Goal: Information Seeking & Learning: Learn about a topic

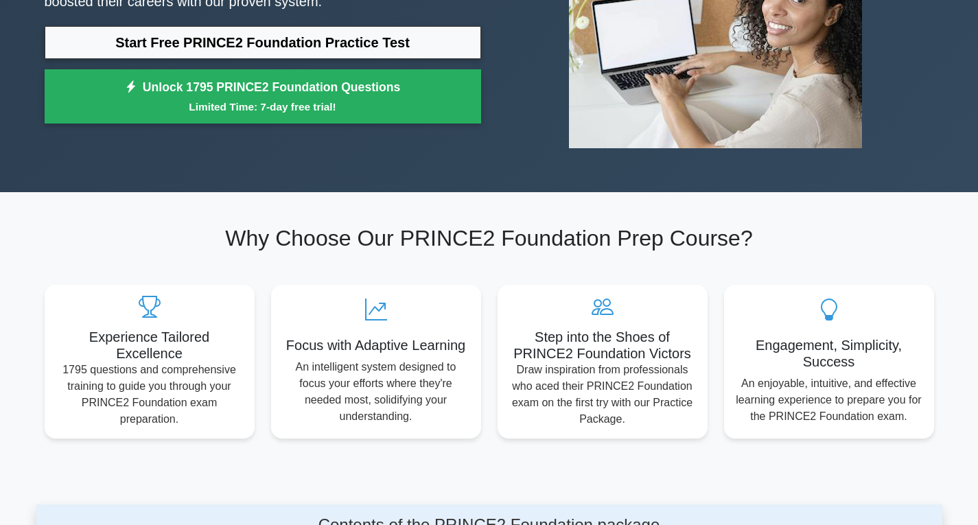
scroll to position [274, 0]
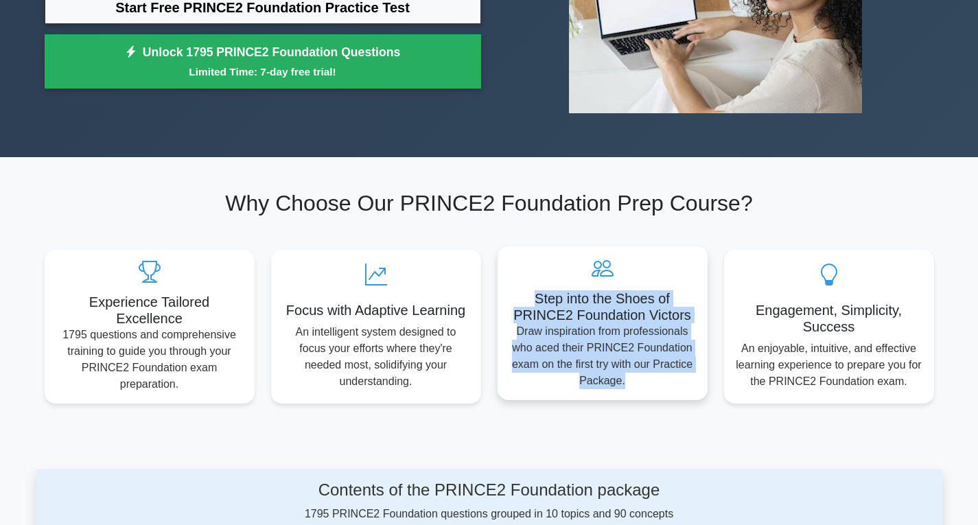
drag, startPoint x: 530, startPoint y: 298, endPoint x: 678, endPoint y: 380, distance: 169.5
click at [678, 380] on div "Step into the Shoes of PRINCE2 Foundation Victors Draw inspiration from profess…" at bounding box center [602, 323] width 210 height 154
click at [678, 380] on p "Draw inspiration from professionals who aced their PRINCE2 Foundation exam on t…" at bounding box center [602, 356] width 188 height 66
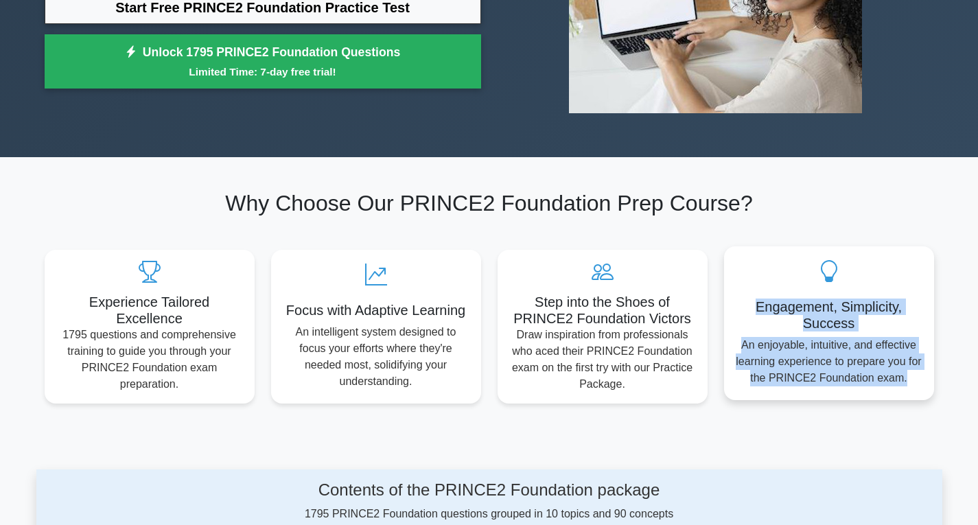
drag, startPoint x: 755, startPoint y: 303, endPoint x: 911, endPoint y: 393, distance: 179.8
click at [911, 393] on div "Engagement, Simplicity, Success An enjoyable, intuitive, and effective learning…" at bounding box center [829, 323] width 210 height 154
click at [910, 380] on p "An enjoyable, intuitive, and effective learning experience to prepare you for t…" at bounding box center [829, 361] width 188 height 49
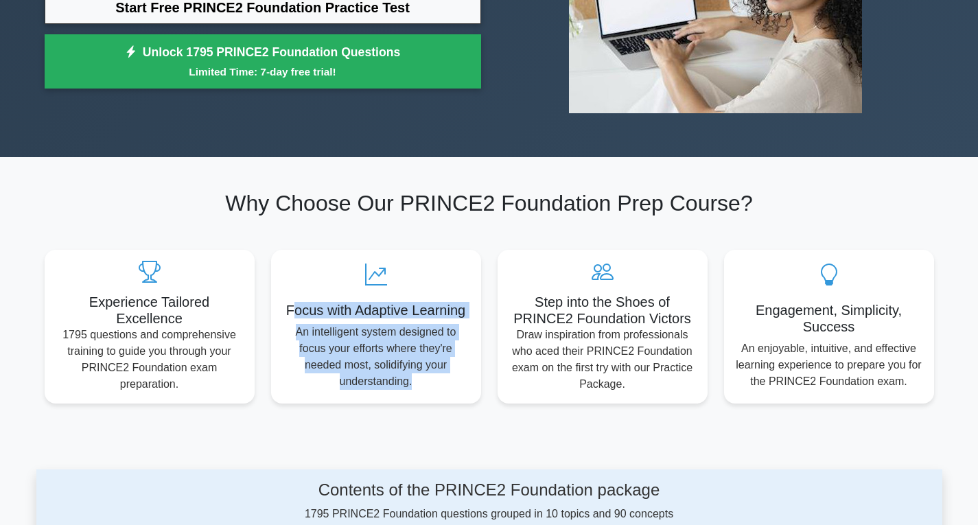
drag, startPoint x: 289, startPoint y: 299, endPoint x: 482, endPoint y: 389, distance: 212.7
click at [482, 389] on div "Focus with Adaptive Learning An intelligent system designed to focus your effor…" at bounding box center [376, 327] width 226 height 154
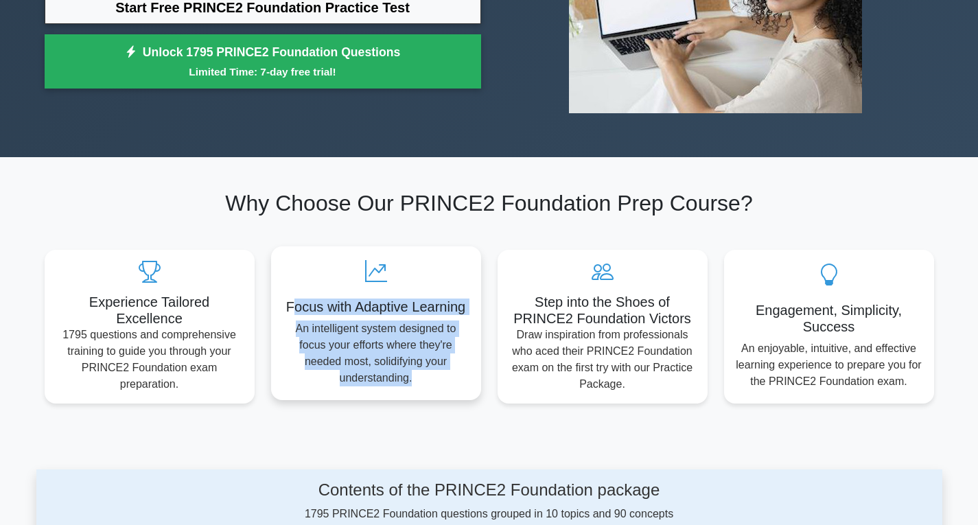
click at [440, 381] on p "An intelligent system designed to focus your efforts where they're needed most,…" at bounding box center [376, 353] width 188 height 66
drag, startPoint x: 440, startPoint y: 381, endPoint x: 287, endPoint y: 309, distance: 168.8
click at [287, 309] on div "Focus with Adaptive Learning An intelligent system designed to focus your effor…" at bounding box center [376, 323] width 210 height 154
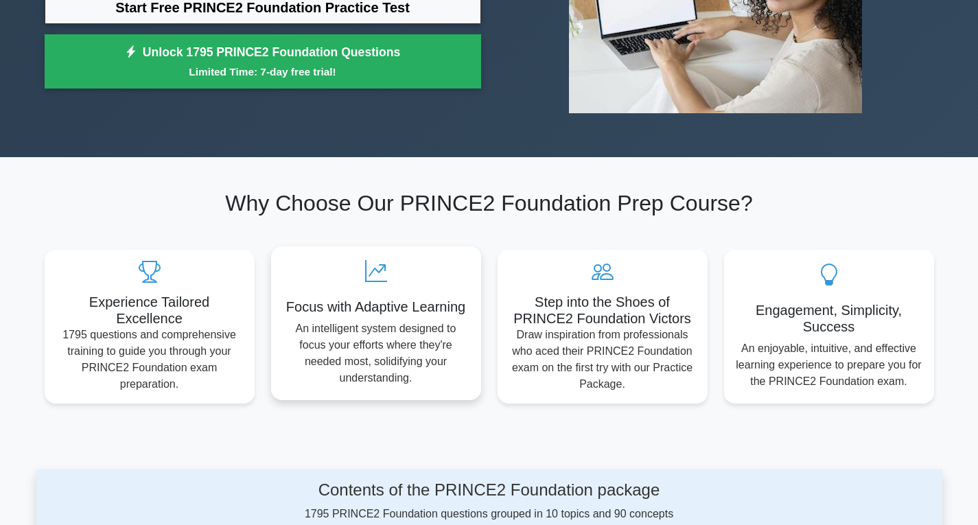
click at [285, 307] on h5 "Focus with Adaptive Learning" at bounding box center [376, 306] width 188 height 16
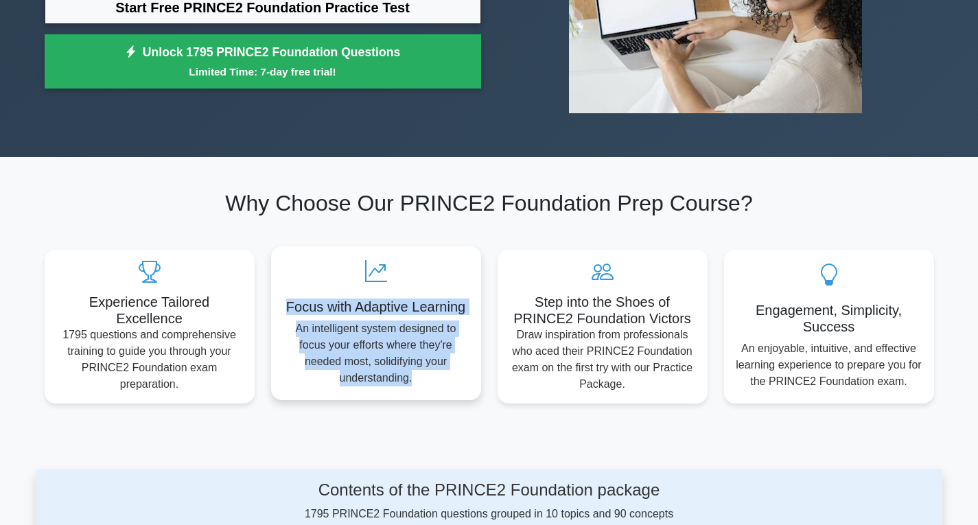
drag, startPoint x: 285, startPoint y: 307, endPoint x: 435, endPoint y: 393, distance: 173.0
click at [435, 393] on div "Focus with Adaptive Learning An intelligent system designed to focus your effor…" at bounding box center [376, 323] width 210 height 154
click at [426, 383] on p "An intelligent system designed to focus your efforts where they're needed most,…" at bounding box center [376, 353] width 188 height 66
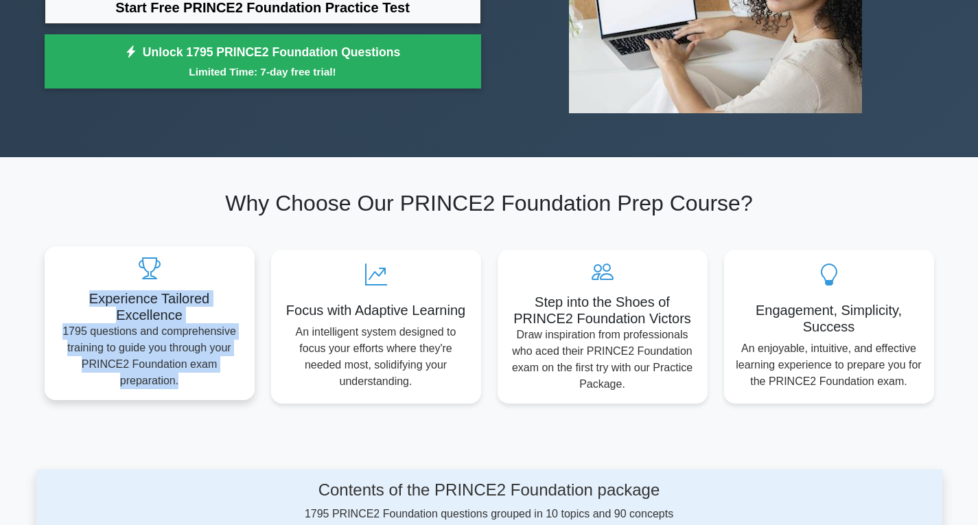
drag, startPoint x: 56, startPoint y: 305, endPoint x: 239, endPoint y: 387, distance: 199.9
click at [239, 387] on div "Experience Tailored Excellence 1795 questions and comprehensive training to gui…" at bounding box center [150, 323] width 210 height 154
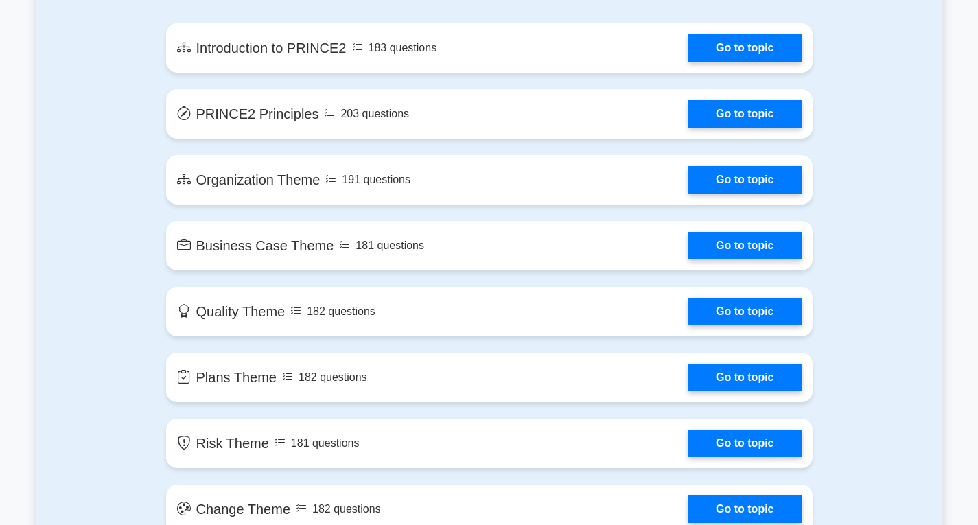
scroll to position [768, 0]
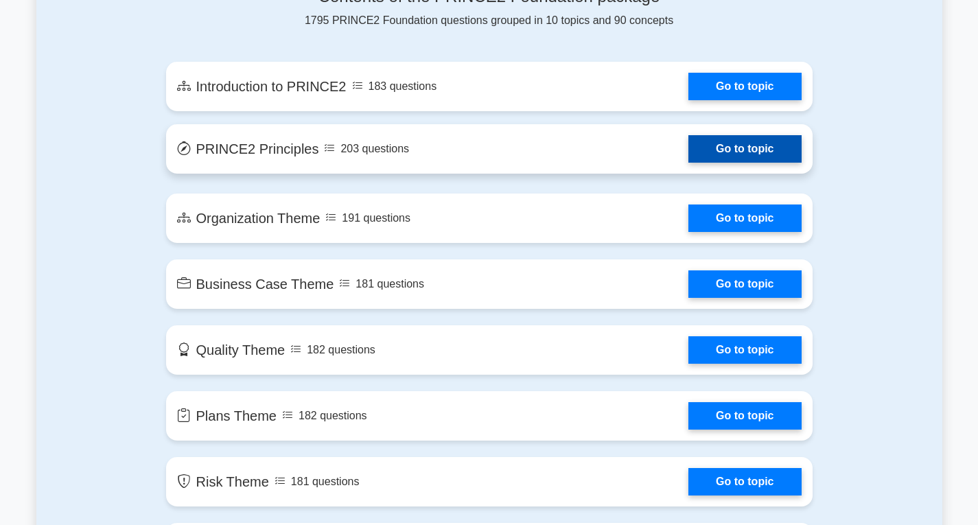
click at [718, 147] on link "Go to topic" at bounding box center [744, 148] width 113 height 27
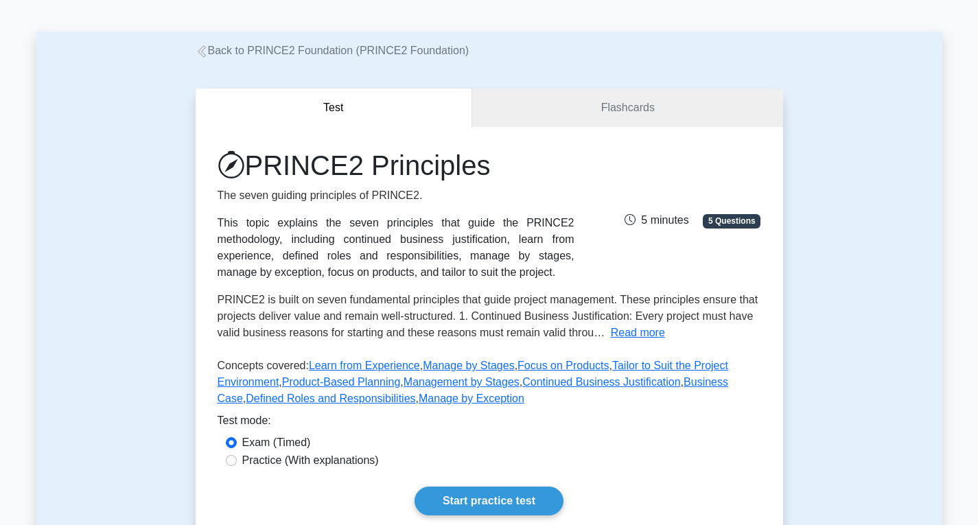
scroll to position [69, 0]
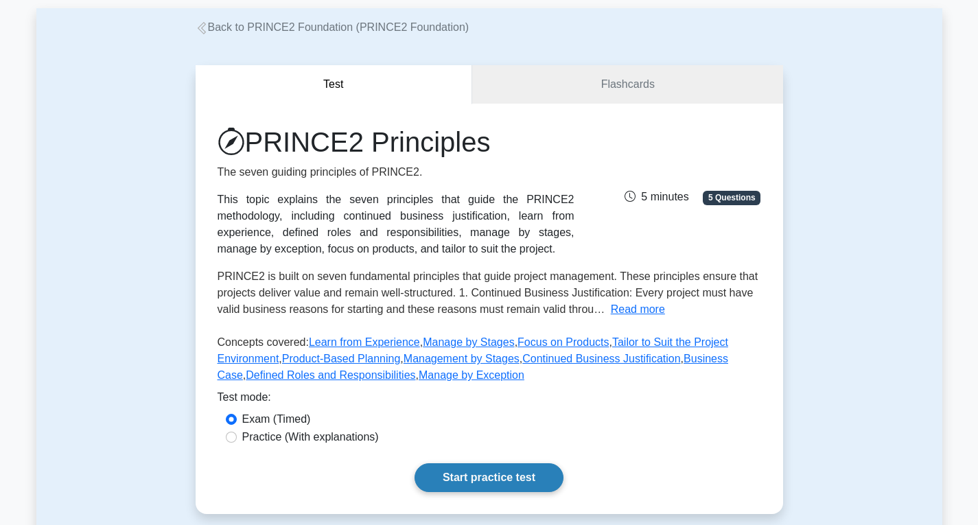
click at [543, 482] on link "Start practice test" at bounding box center [488, 477] width 149 height 29
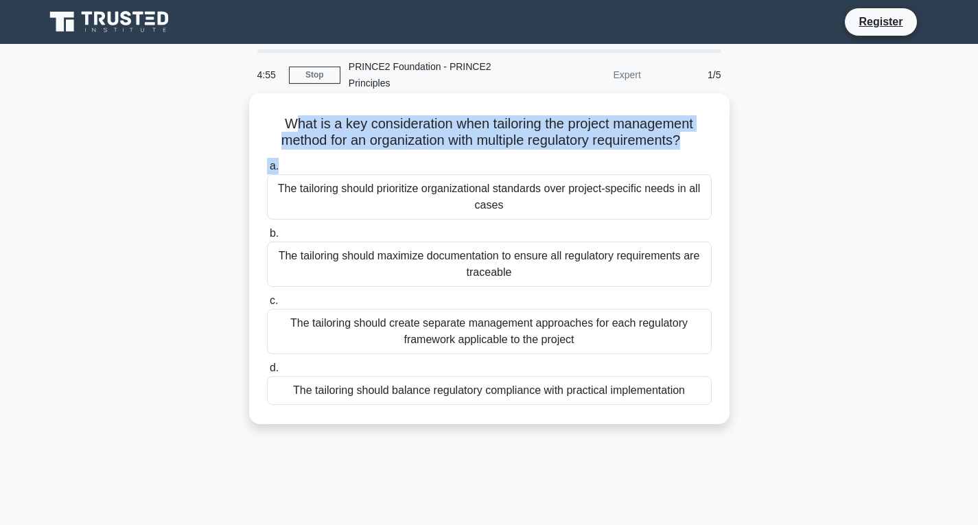
drag, startPoint x: 287, startPoint y: 120, endPoint x: 589, endPoint y: 159, distance: 305.0
click at [589, 159] on div "What is a key consideration when tailoring the project management method for an…" at bounding box center [488, 259] width 469 height 320
click at [587, 144] on h5 "What is a key consideration when tailoring the project management method for an…" at bounding box center [488, 132] width 447 height 34
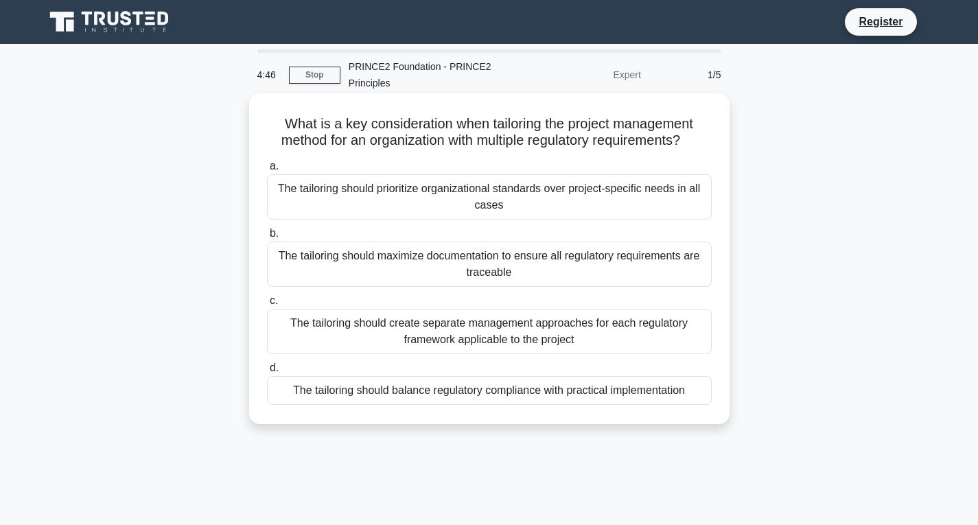
drag, startPoint x: 279, startPoint y: 185, endPoint x: 506, endPoint y: 213, distance: 228.8
click at [506, 213] on div "The tailoring should prioritize organizational standards over project-specific …" at bounding box center [489, 196] width 445 height 45
click at [267, 171] on input "a. The tailoring should prioritize organizational standards over project-specif…" at bounding box center [267, 166] width 0 height 9
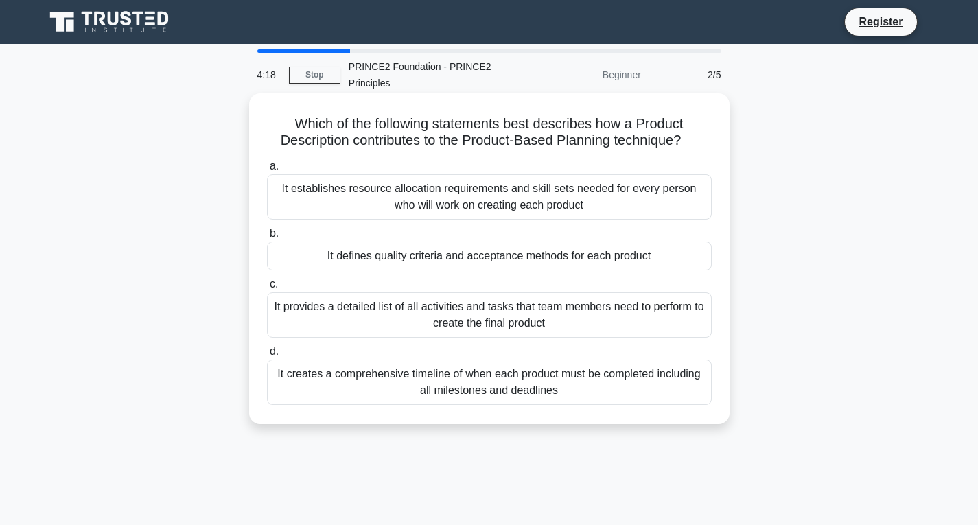
click at [441, 318] on div "It provides a detailed list of all activities and tasks that team members need …" at bounding box center [489, 314] width 445 height 45
click at [267, 289] on input "c. It provides a detailed list of all activities and tasks that team members ne…" at bounding box center [267, 284] width 0 height 9
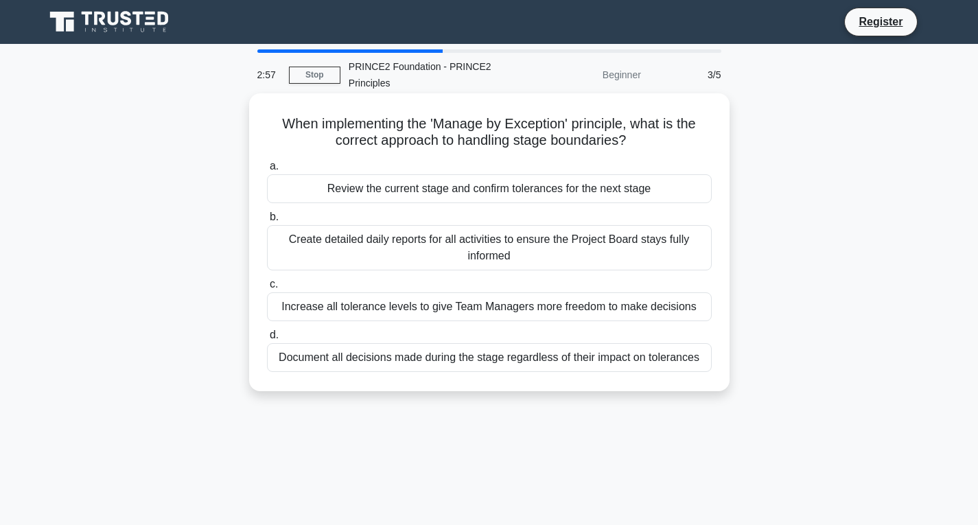
click at [471, 355] on div "Document all decisions made during the stage regardless of their impact on tole…" at bounding box center [489, 357] width 445 height 29
click at [267, 340] on input "d. Document all decisions made during the stage regardless of their impact on t…" at bounding box center [267, 335] width 0 height 9
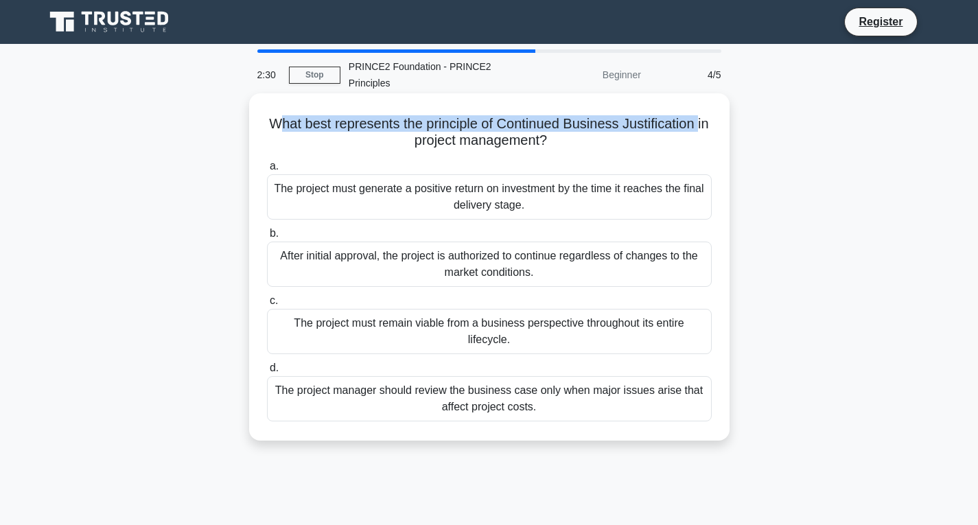
drag, startPoint x: 279, startPoint y: 121, endPoint x: 376, endPoint y: 151, distance: 101.3
click at [376, 151] on div "What best represents the principle of Continued Business Justification in proje…" at bounding box center [488, 267] width 469 height 336
drag, startPoint x: 273, startPoint y: 120, endPoint x: 556, endPoint y: 143, distance: 284.2
click at [556, 143] on h5 "What best represents the principle of Continued Business Justification in proje…" at bounding box center [488, 132] width 447 height 34
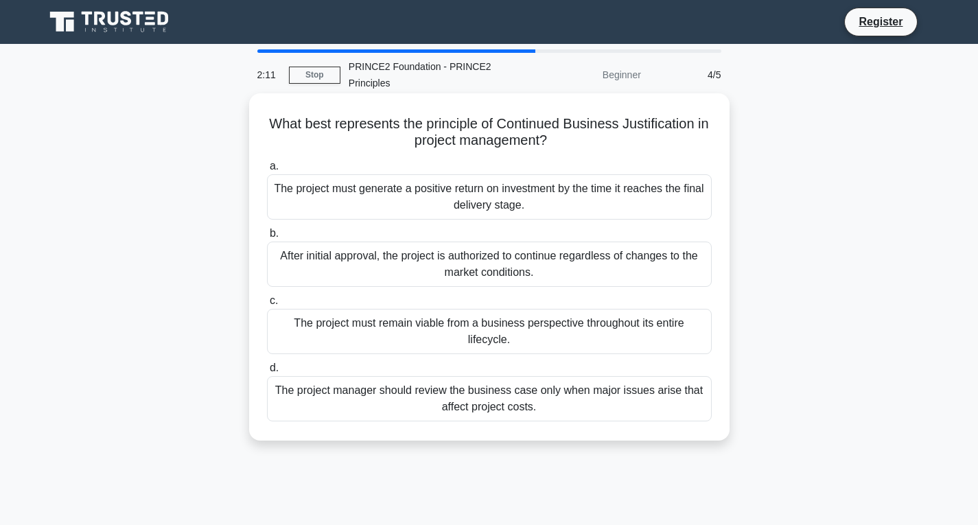
click at [490, 262] on div "After initial approval, the project is authorized to continue regardless of cha…" at bounding box center [489, 263] width 445 height 45
click at [267, 238] on input "b. After initial approval, the project is authorized to continue regardless of …" at bounding box center [267, 233] width 0 height 9
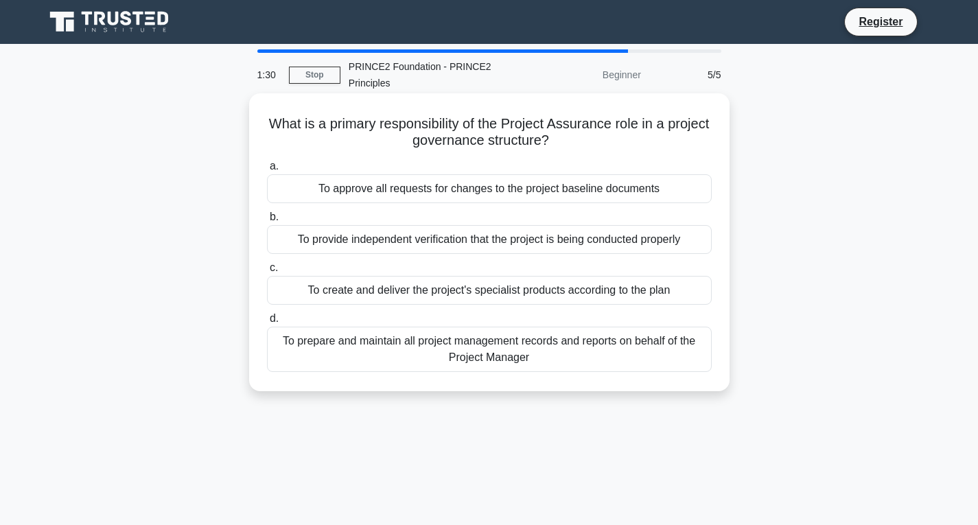
click at [497, 244] on div "To provide independent verification that the project is being conducted properly" at bounding box center [489, 239] width 445 height 29
click at [267, 222] on input "b. To provide independent verification that the project is being conducted prop…" at bounding box center [267, 217] width 0 height 9
